Goal: Information Seeking & Learning: Learn about a topic

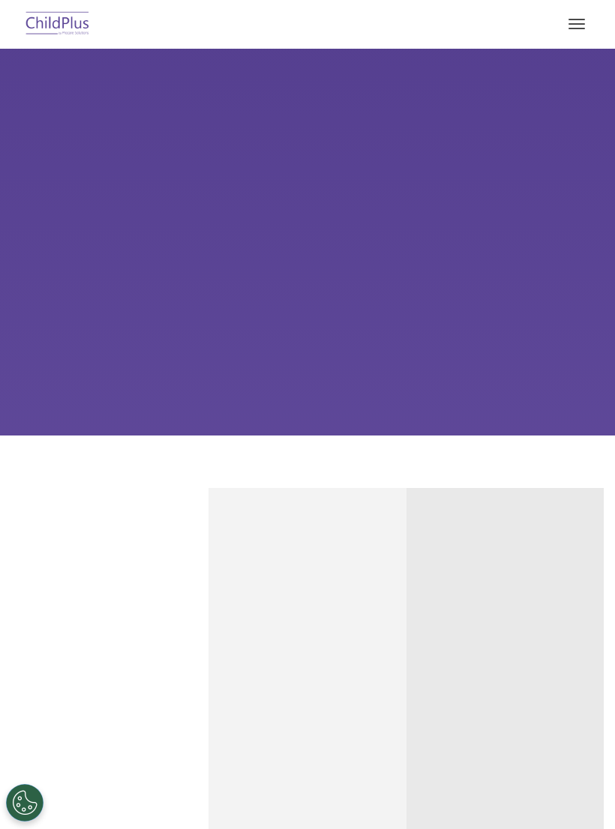
scroll to position [448, 0]
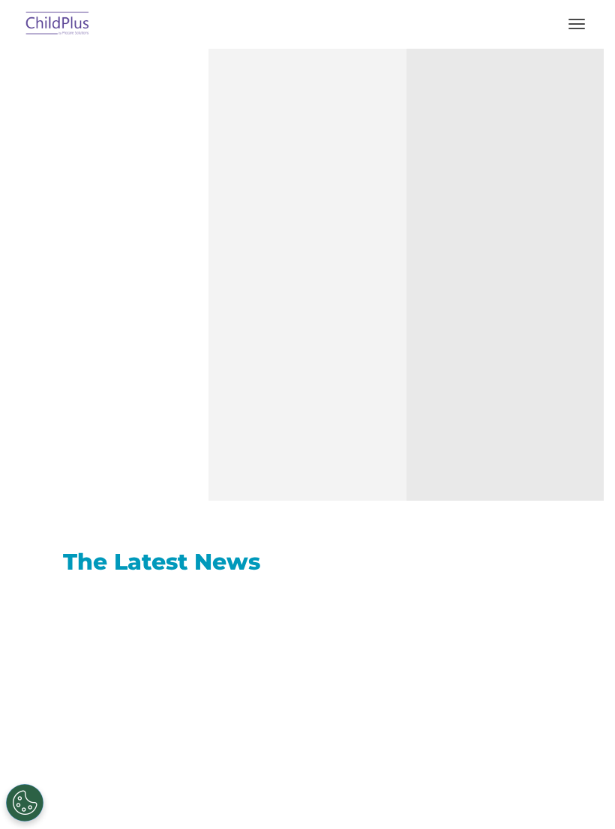
select select "MEDIUM"
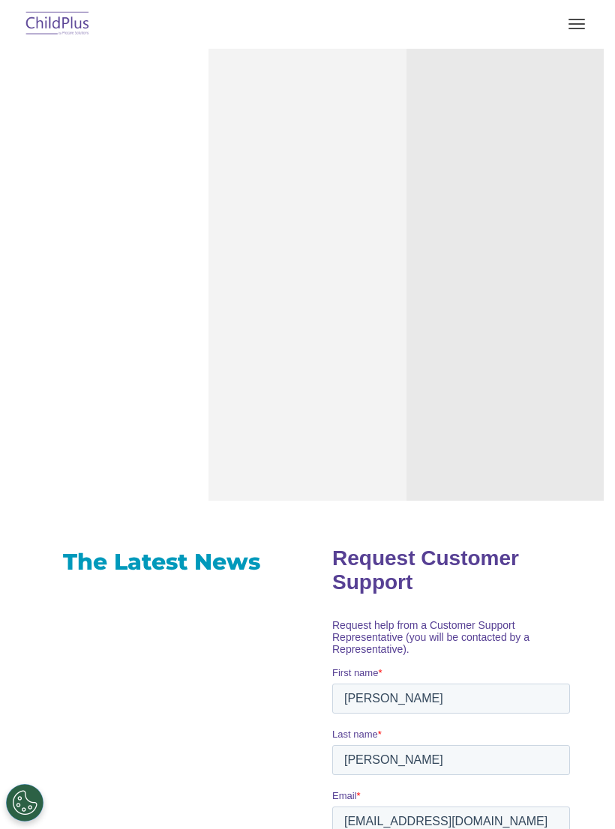
scroll to position [0, 0]
click at [563, 145] on div "Free Regional Meetings Not using ChildPlus? These are a great opportunity to ne…" at bounding box center [505, 252] width 175 height 244
click at [178, 334] on p "Need help with ChildPlus? We offer many convenient ways to contact our amazing …" at bounding box center [109, 300] width 175 height 131
click at [563, 19] on button "button" at bounding box center [576, 24] width 31 height 24
click at [589, 34] on button "button" at bounding box center [576, 24] width 31 height 24
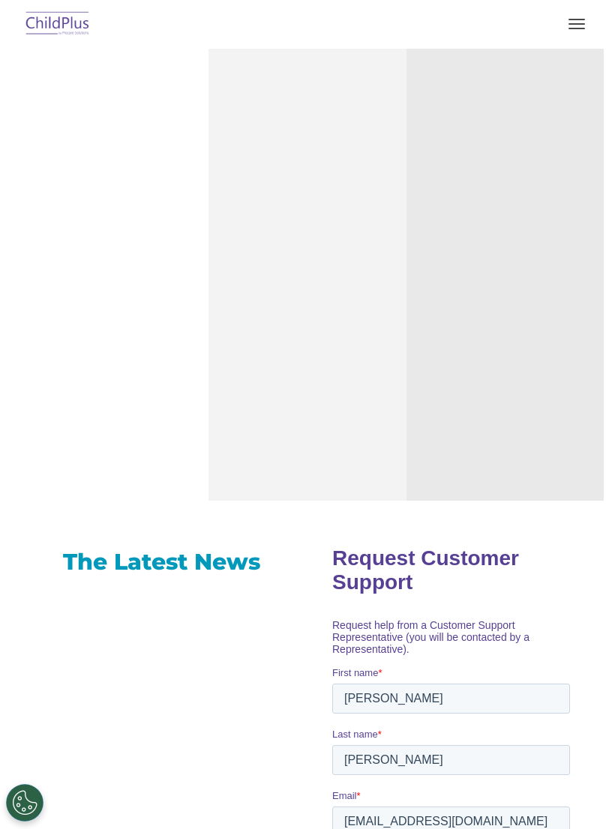
click at [581, 32] on button "button" at bounding box center [576, 24] width 31 height 24
click at [578, 34] on button "button" at bounding box center [576, 24] width 31 height 24
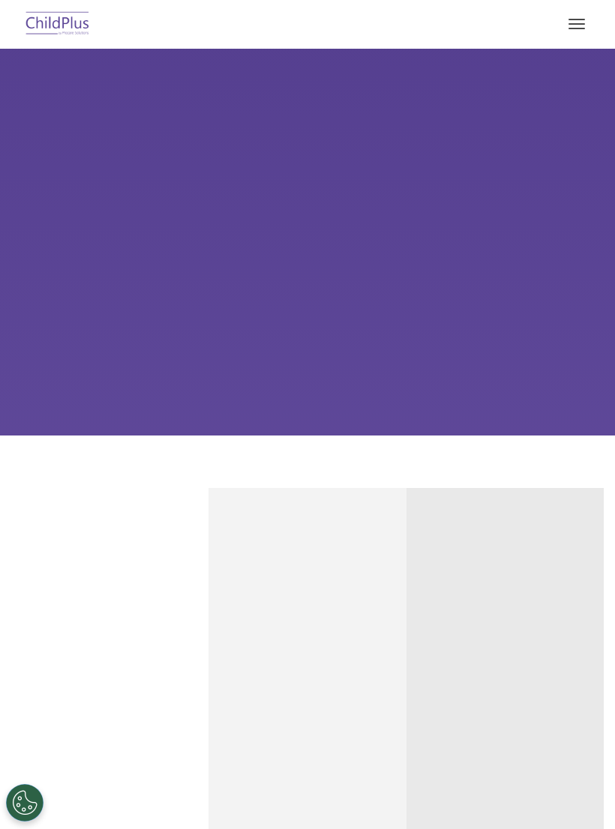
select select "MEDIUM"
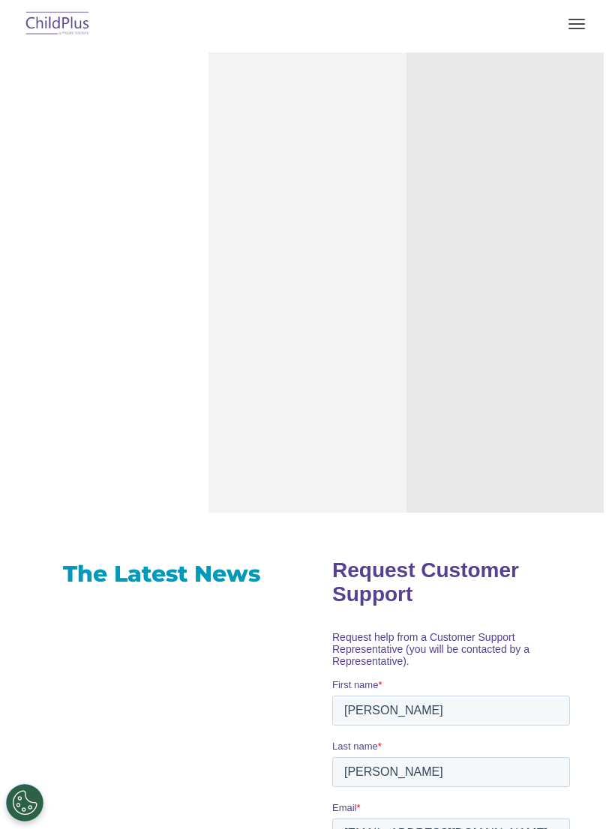
scroll to position [435, 0]
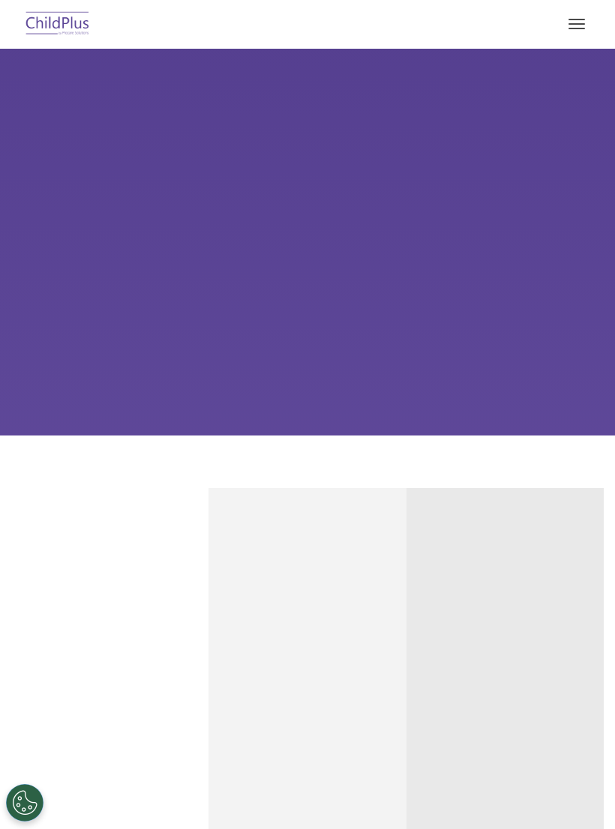
select select "MEDIUM"
click at [578, 31] on button "button" at bounding box center [576, 24] width 31 height 24
click at [590, 25] on button "button" at bounding box center [576, 24] width 31 height 24
click at [581, 30] on button "button" at bounding box center [576, 24] width 31 height 24
click at [578, 13] on button "button" at bounding box center [576, 24] width 31 height 24
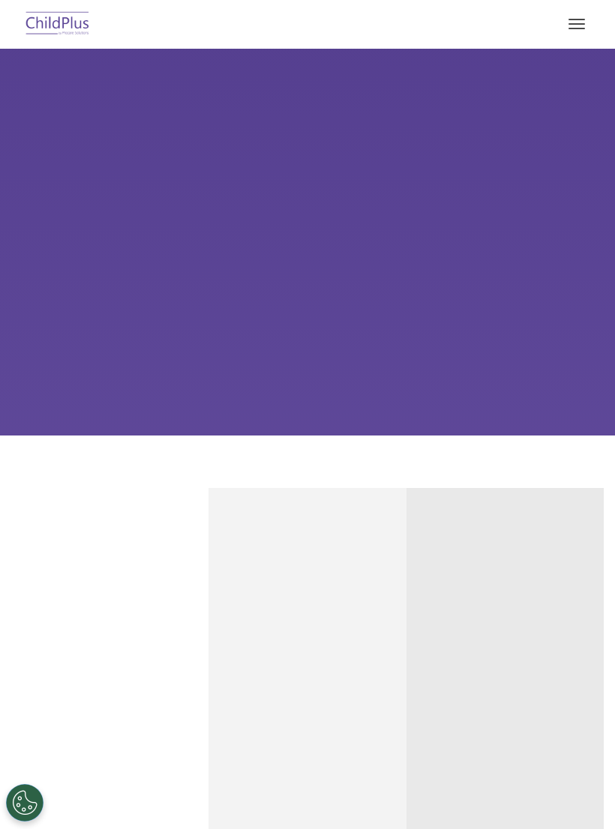
click at [579, 34] on button "button" at bounding box center [576, 24] width 31 height 24
click at [579, 32] on button "button" at bounding box center [576, 24] width 31 height 24
click at [578, 32] on button "button" at bounding box center [576, 24] width 31 height 24
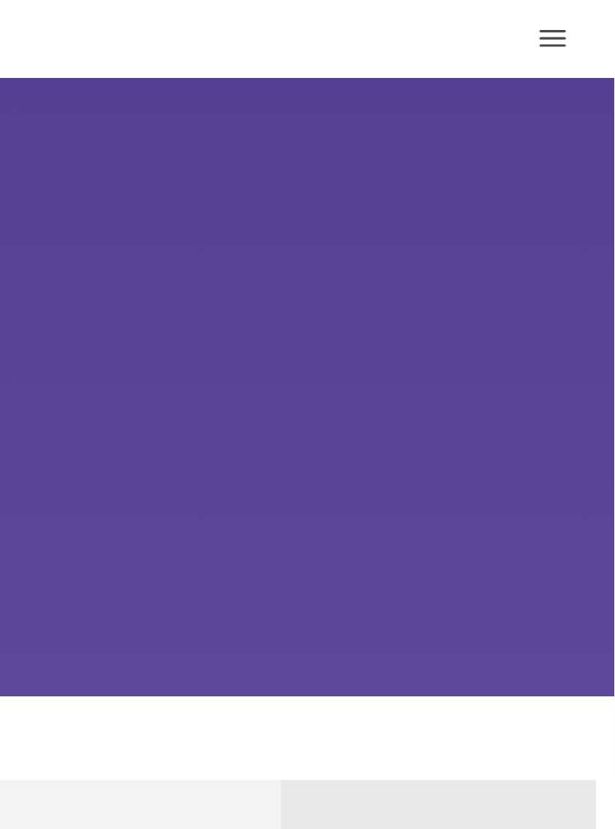
click at [343, 59] on div "Learn More Request a Demo The Future of ChildPlus is Here! Boost your productiv…" at bounding box center [307, 242] width 615 height 387
click at [334, 79] on div "Learn More Request a Demo The Future of ChildPlus is Here! Boost your productiv…" at bounding box center [307, 242] width 615 height 387
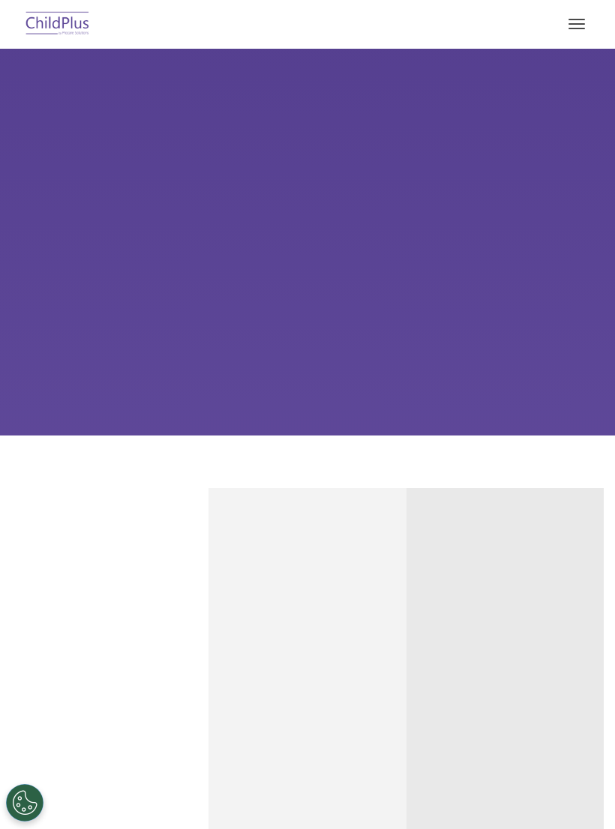
select select "MEDIUM"
click at [586, 22] on button "button" at bounding box center [576, 24] width 31 height 24
click at [587, 26] on button "button" at bounding box center [576, 24] width 31 height 24
click at [575, 27] on button "button" at bounding box center [576, 24] width 31 height 24
click at [573, 18] on button "button" at bounding box center [576, 24] width 31 height 24
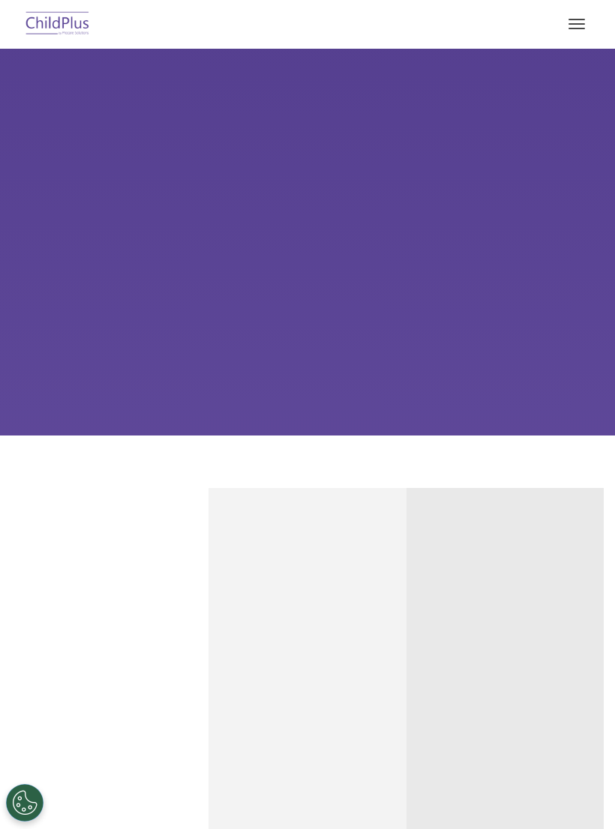
click at [585, 17] on button "button" at bounding box center [576, 24] width 31 height 24
click at [577, 28] on span "button" at bounding box center [576, 28] width 16 height 1
click at [582, 29] on button "button" at bounding box center [576, 24] width 31 height 24
click at [567, 28] on button "button" at bounding box center [576, 24] width 31 height 24
select select "MEDIUM"
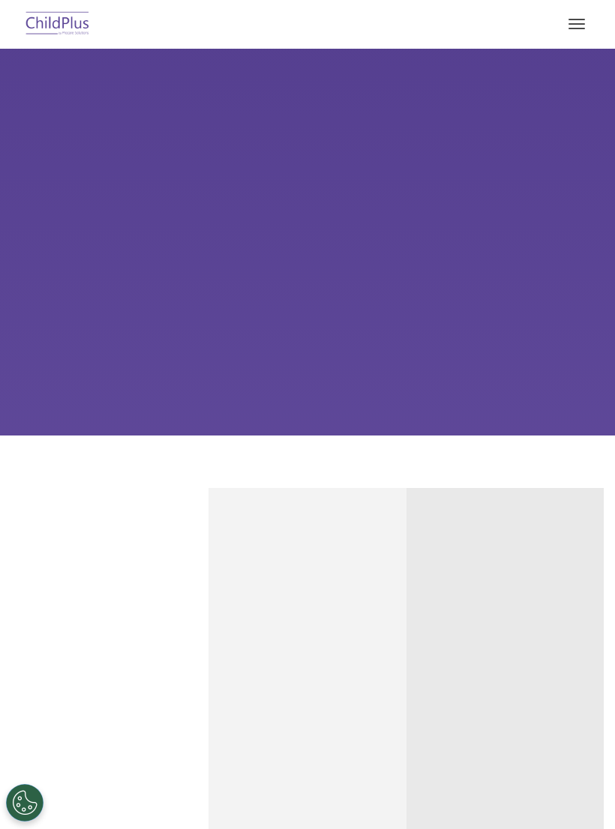
select select "MEDIUM"
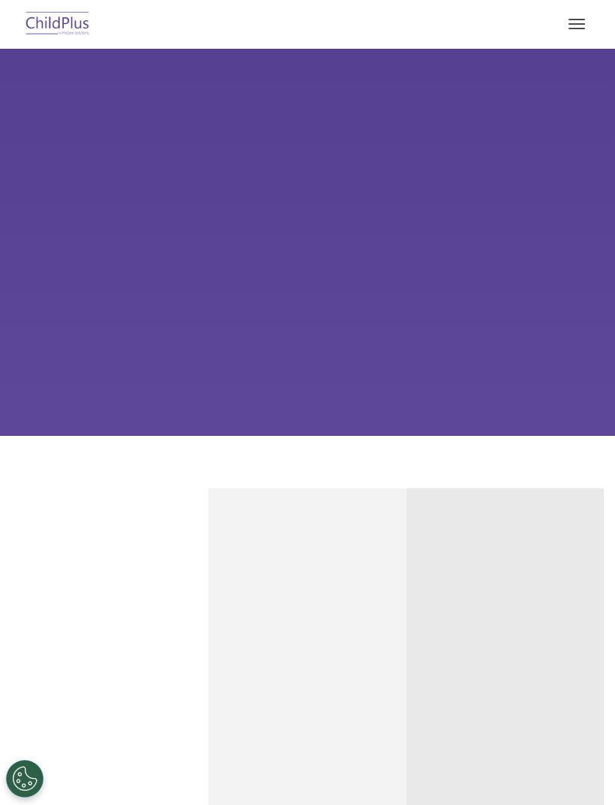
select select "MEDIUM"
